Goal: Transaction & Acquisition: Obtain resource

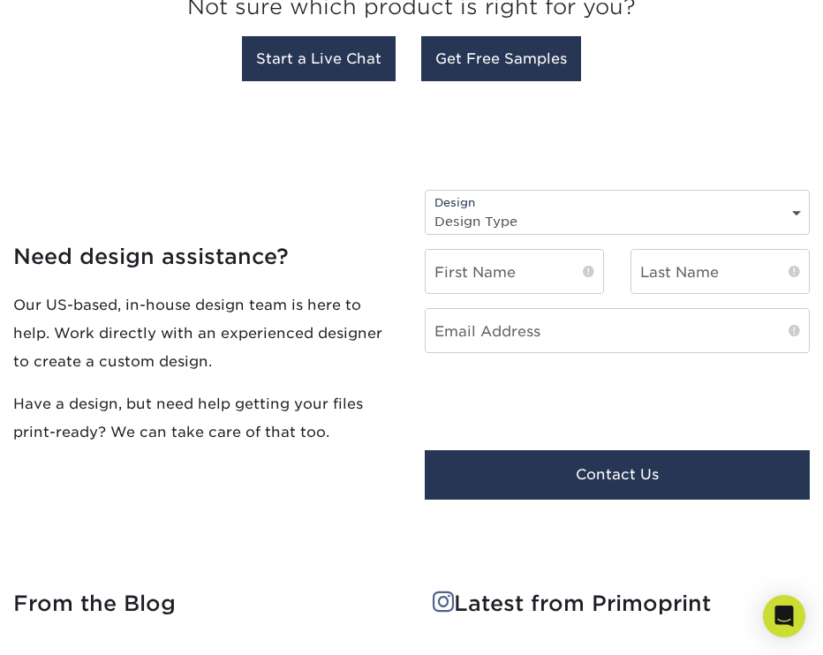
scroll to position [2194, 0]
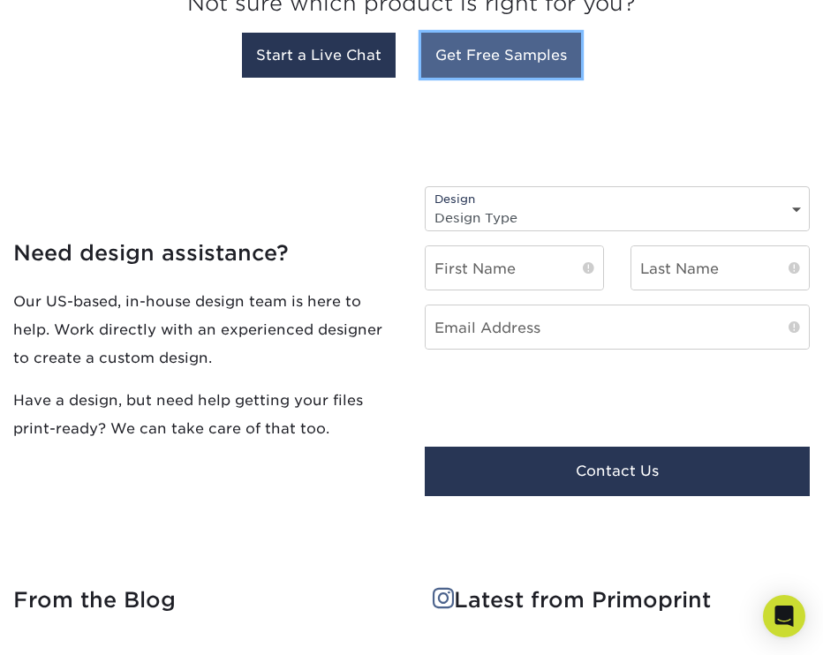
click at [504, 57] on link "Get Free Samples" at bounding box center [501, 55] width 160 height 45
